Goal: Information Seeking & Learning: Obtain resource

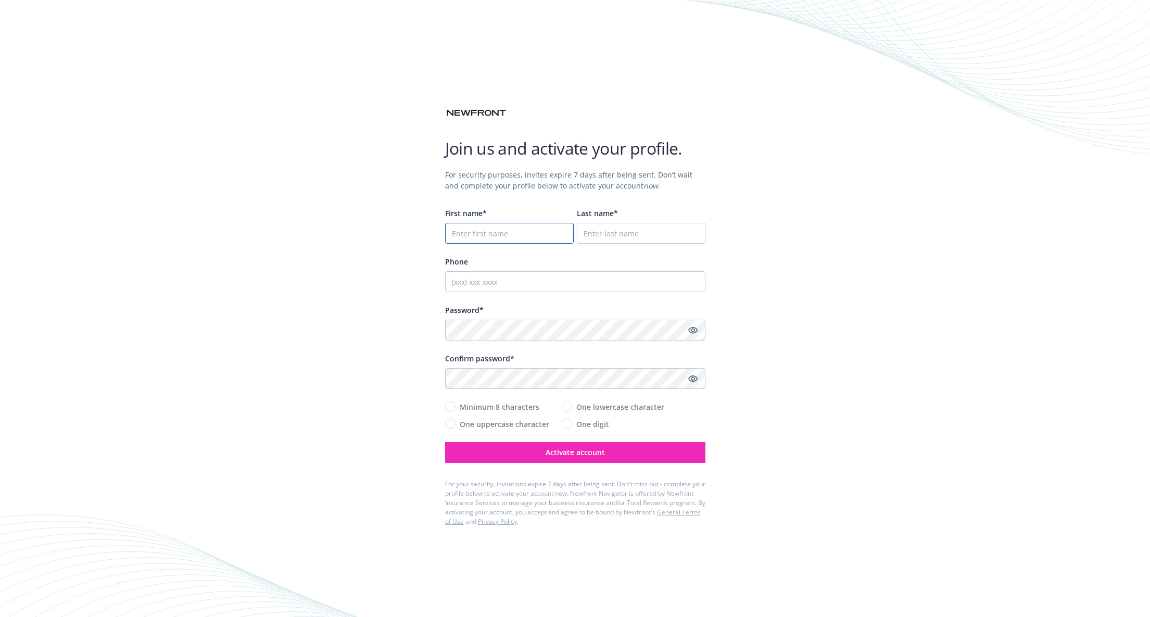
click at [499, 231] on input "First name*" at bounding box center [509, 233] width 129 height 21
type input "Daniel"
type input "Bird"
type input "2132946049"
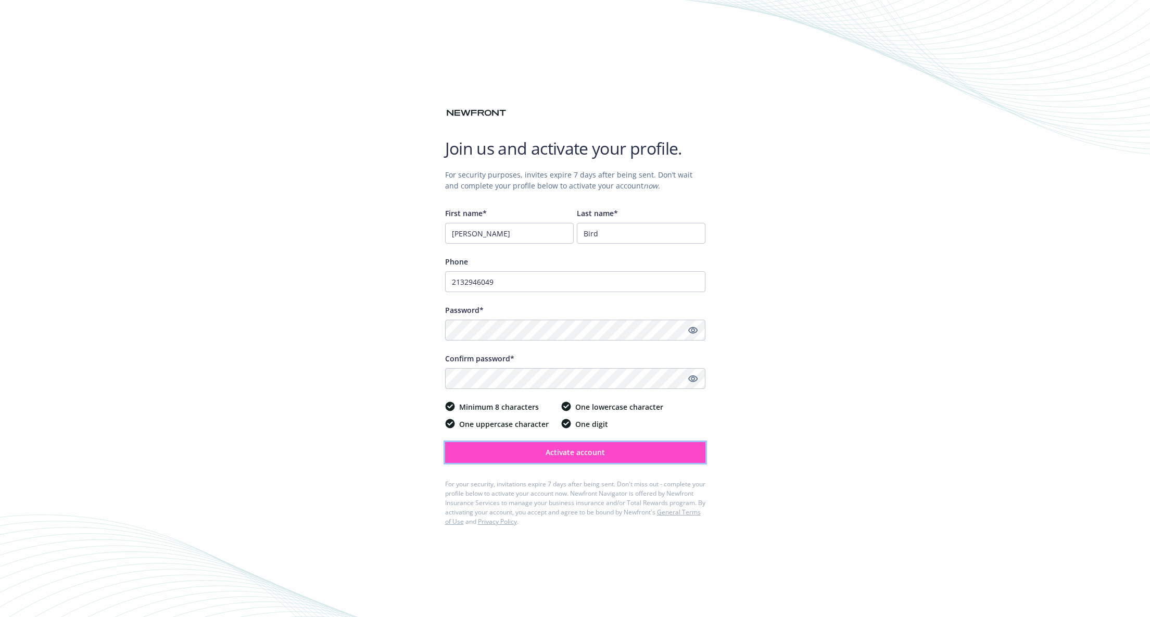
click at [557, 451] on span "Activate account" at bounding box center [575, 452] width 59 height 10
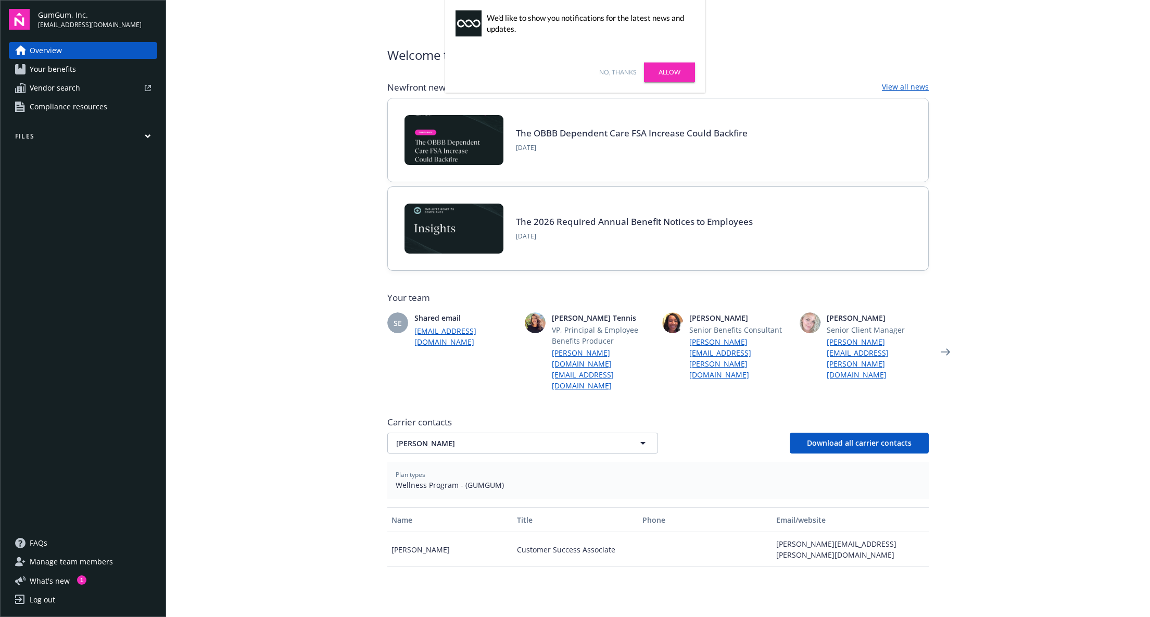
click at [671, 69] on link "Allow" at bounding box center [669, 72] width 51 height 20
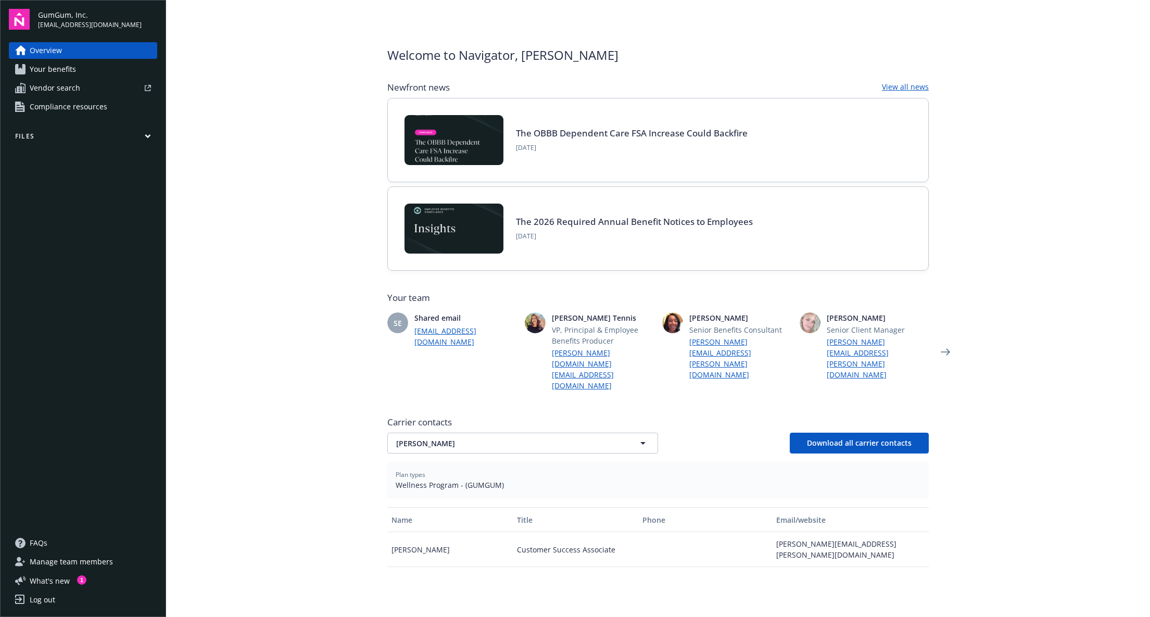
click at [78, 66] on link "Your benefits" at bounding box center [83, 69] width 148 height 17
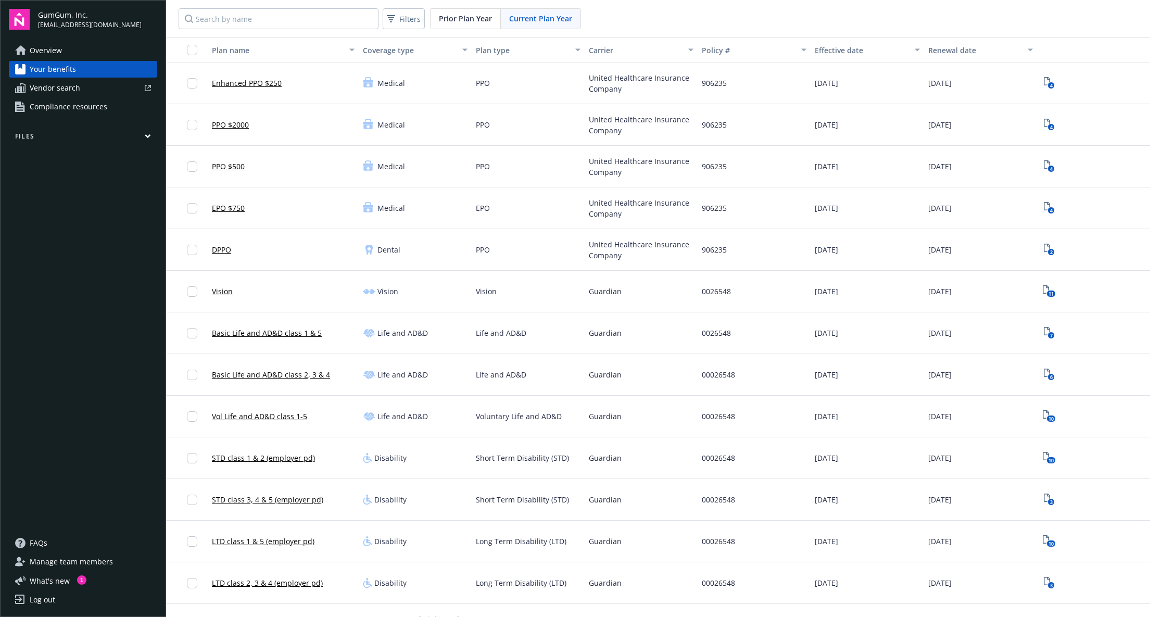
click at [470, 28] on div "Prior Plan Year" at bounding box center [466, 19] width 70 height 20
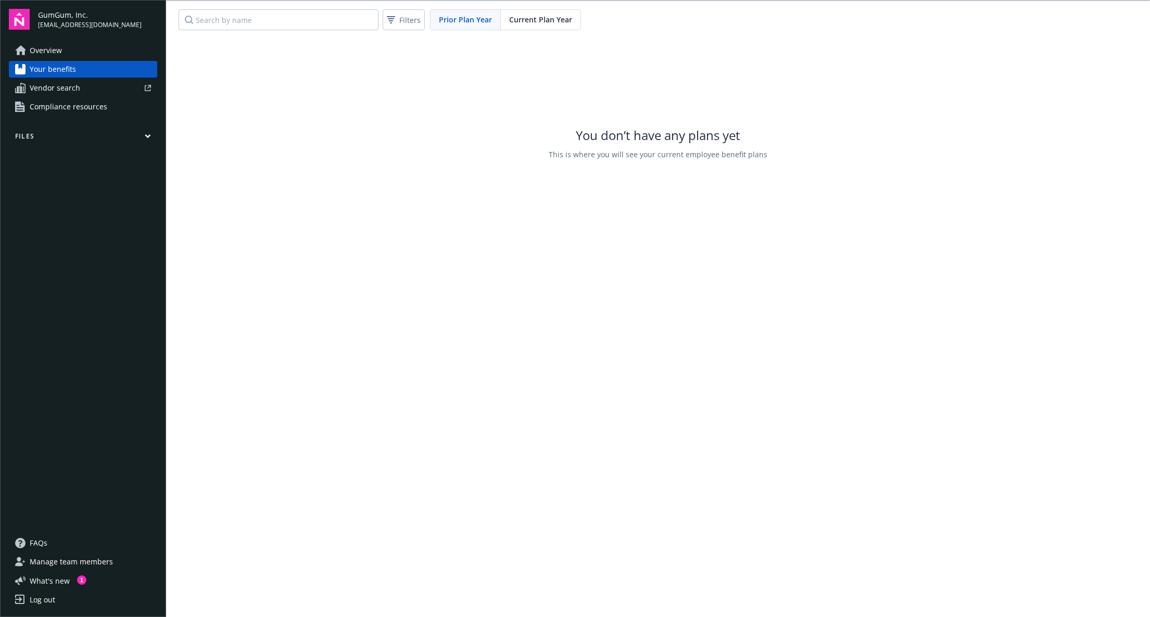
click at [536, 25] on div "Current Plan Year" at bounding box center [541, 20] width 80 height 20
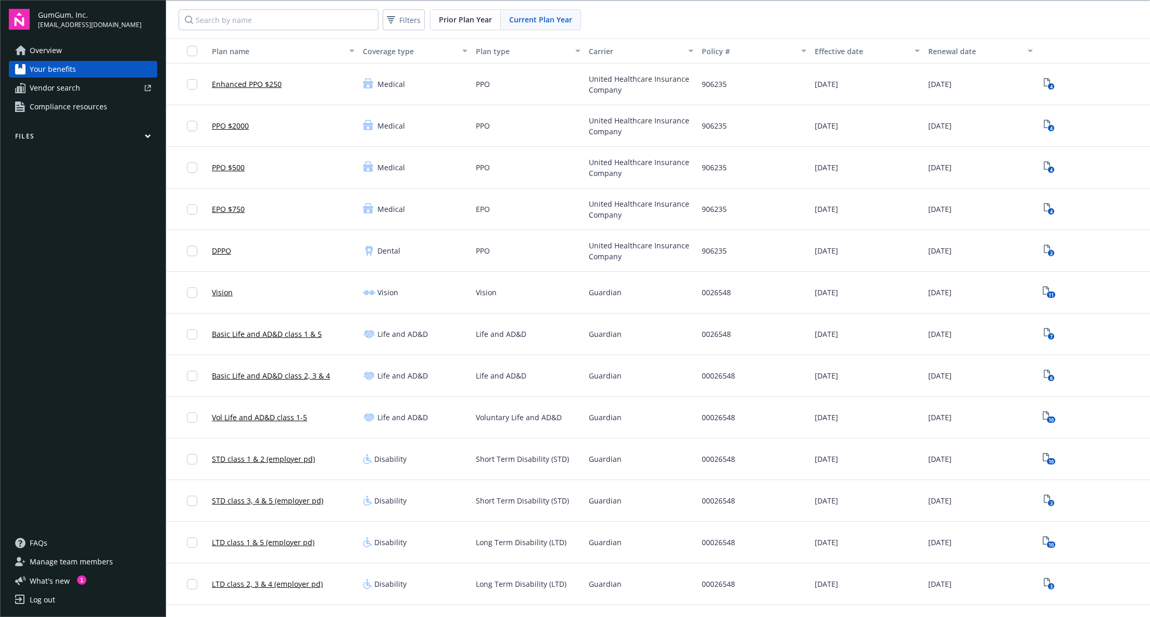
click at [74, 92] on span "Vendor search" at bounding box center [55, 88] width 51 height 17
click at [61, 115] on span "Compliance resources" at bounding box center [69, 106] width 78 height 17
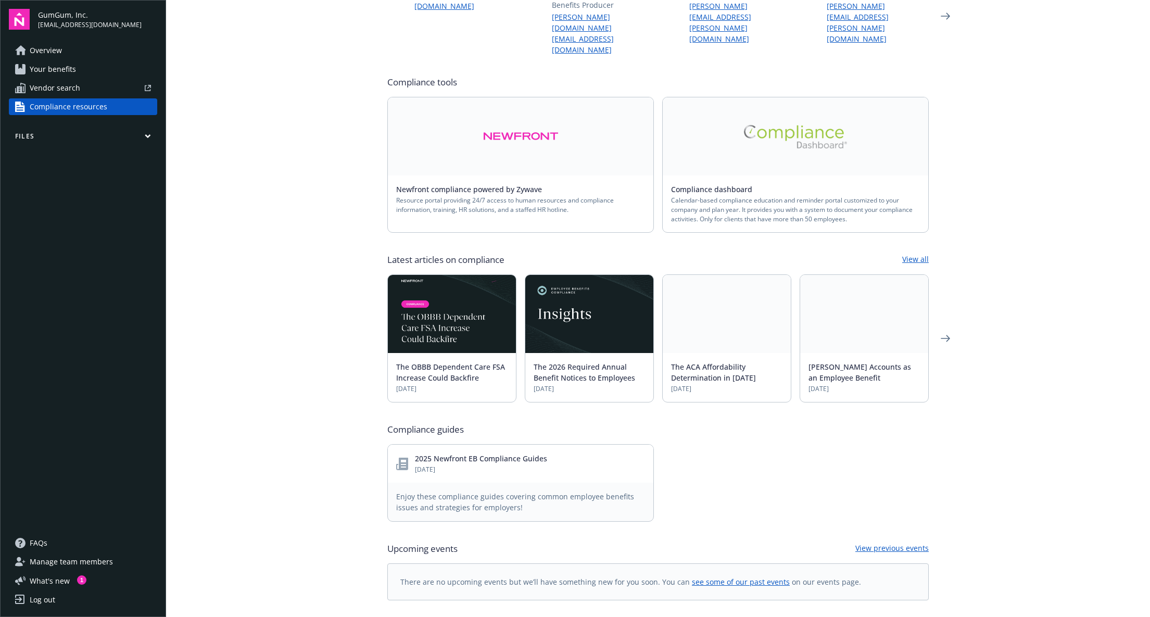
scroll to position [194, 0]
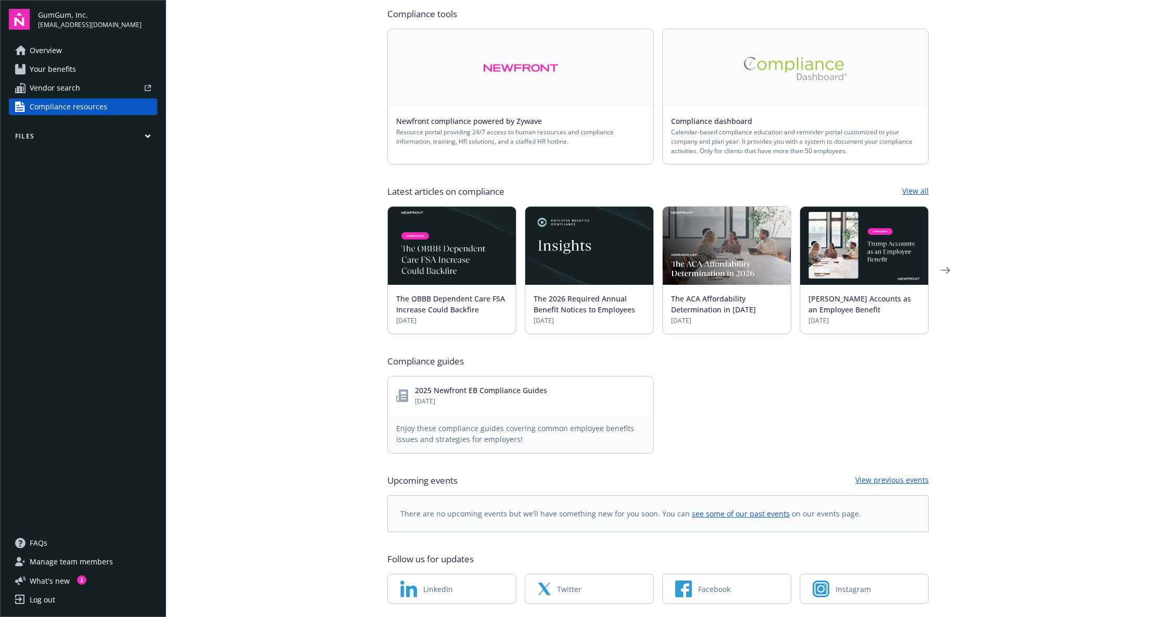
click at [570, 385] on div "2025 Newfront EB Compliance Guides [DATE]" at bounding box center [520, 395] width 249 height 21
click at [538, 385] on link "2025 Newfront EB Compliance Guides" at bounding box center [481, 390] width 132 height 10
